Goal: Task Accomplishment & Management: Use online tool/utility

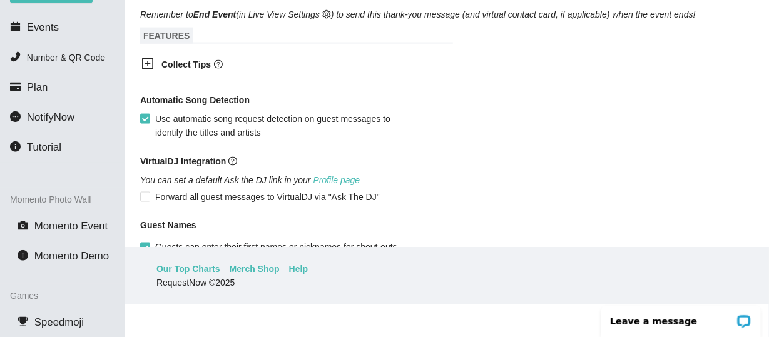
scroll to position [563, 0]
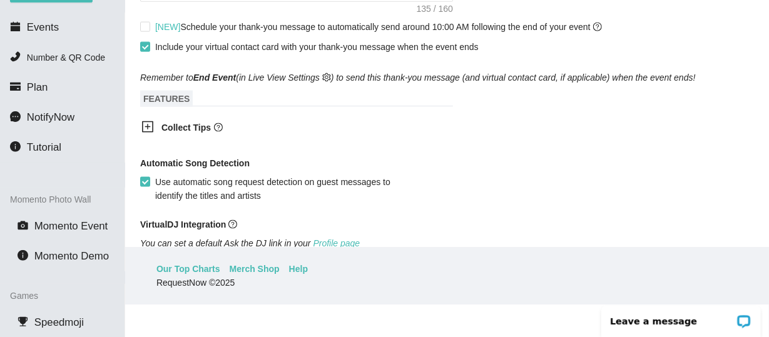
click at [146, 130] on icon "plus-square" at bounding box center [148, 128] width 6 height 6
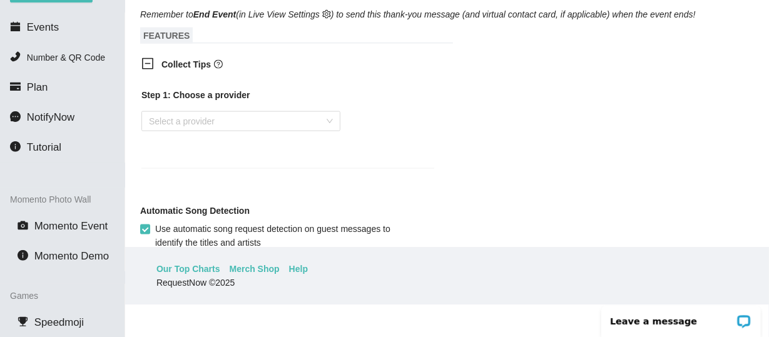
scroll to position [688, 0]
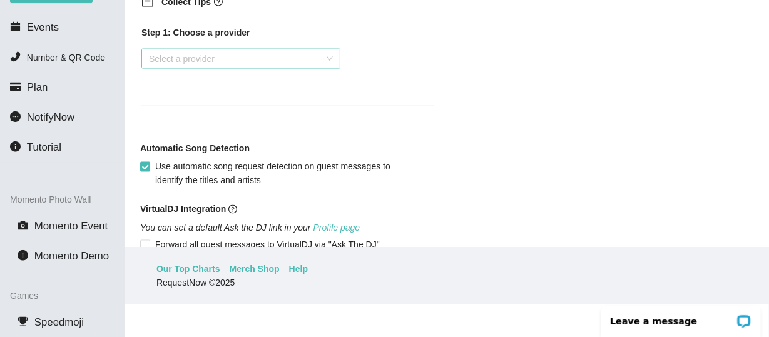
click at [329, 64] on div "Select a provider" at bounding box center [240, 59] width 199 height 20
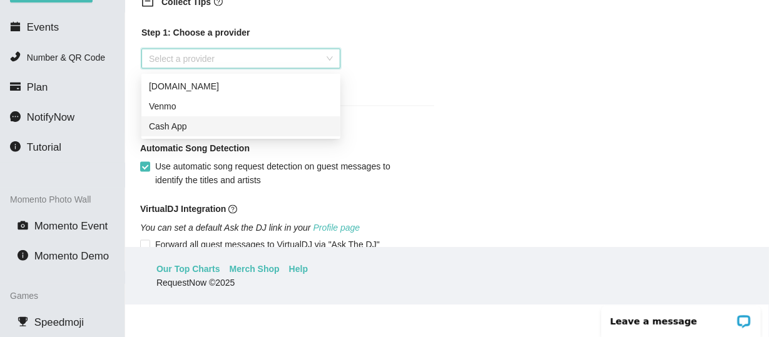
click at [265, 133] on div "Cash App" at bounding box center [240, 126] width 199 height 20
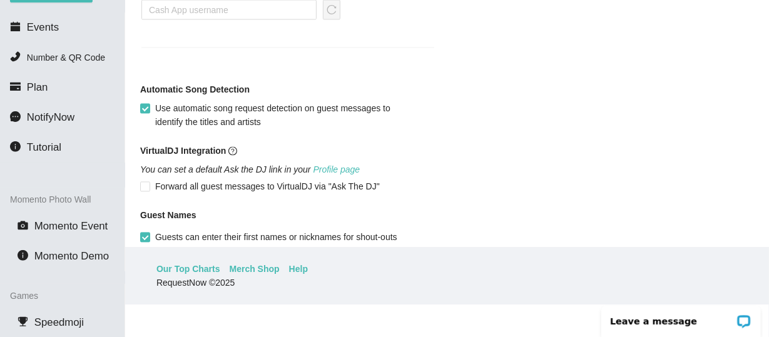
scroll to position [626, 0]
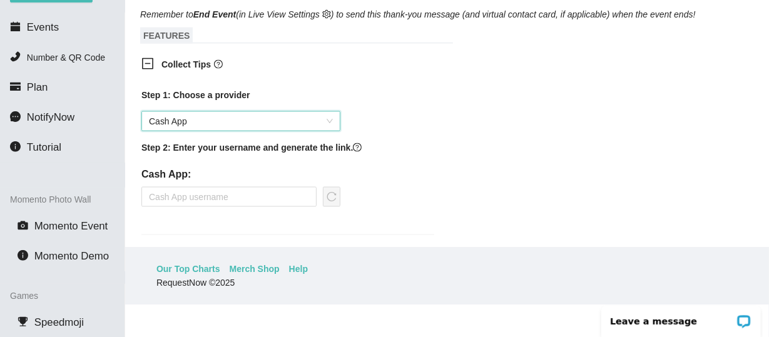
click at [150, 68] on icon "minus-square" at bounding box center [147, 64] width 13 height 13
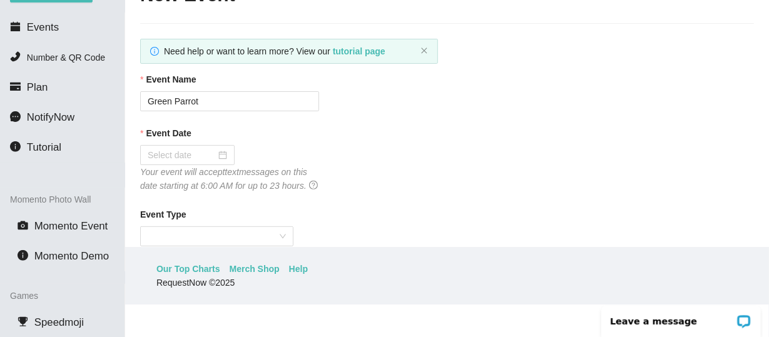
scroll to position [0, 0]
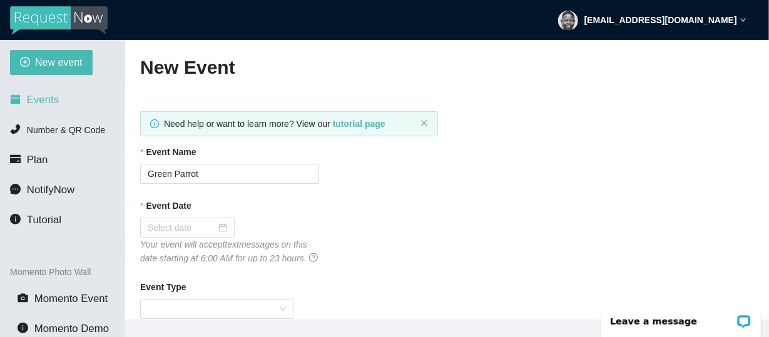
click at [44, 105] on span "Events" at bounding box center [43, 100] width 32 height 12
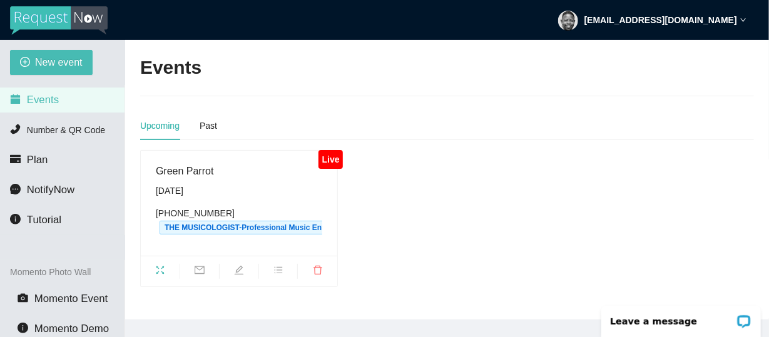
scroll to position [73, 0]
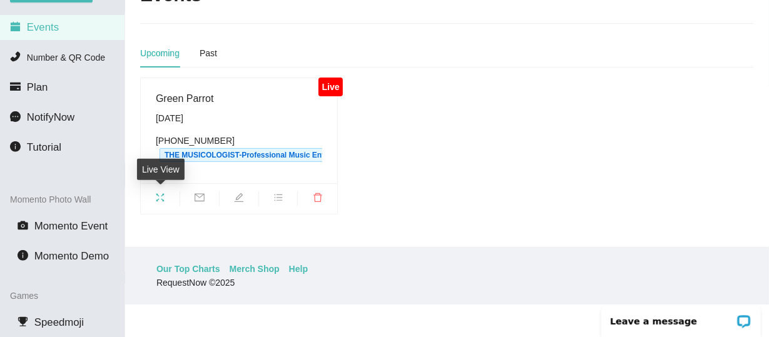
click at [156, 198] on icon "fullscreen" at bounding box center [160, 198] width 10 height 10
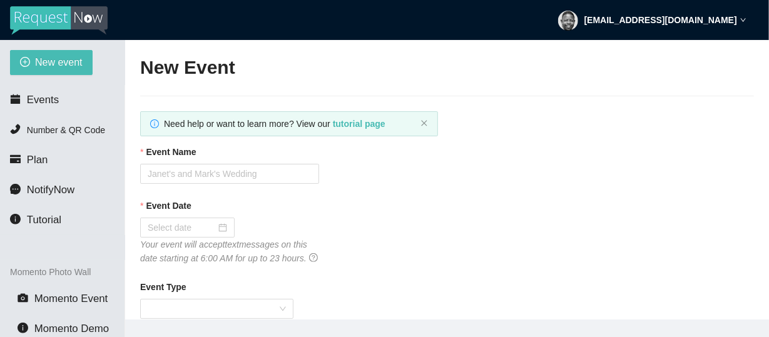
type textarea "[URL][DOMAIN_NAME]"
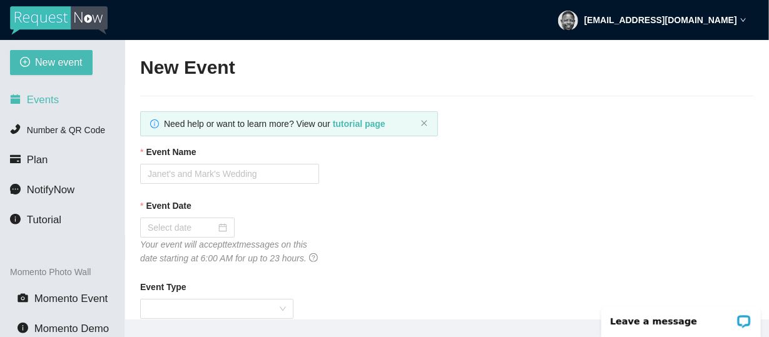
click at [41, 103] on span "Events" at bounding box center [43, 100] width 32 height 12
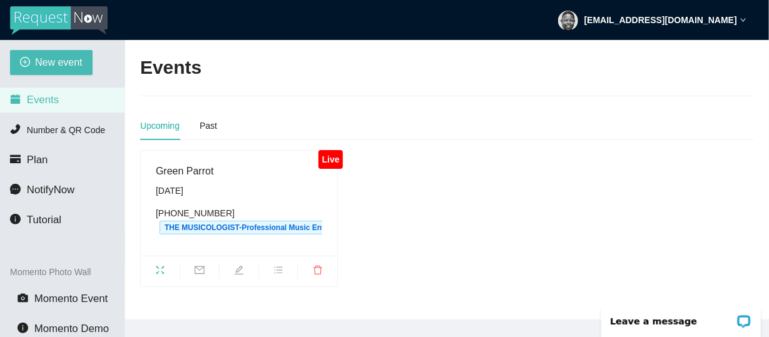
click at [743, 21] on icon "down" at bounding box center [743, 20] width 6 height 6
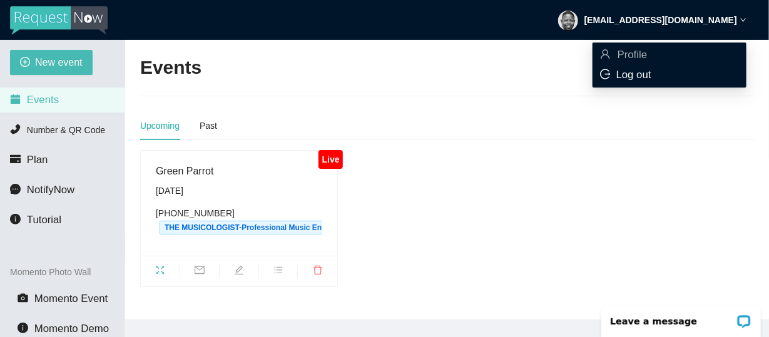
click at [632, 71] on span "Log out" at bounding box center [633, 75] width 35 height 12
